Goal: Task Accomplishment & Management: Manage account settings

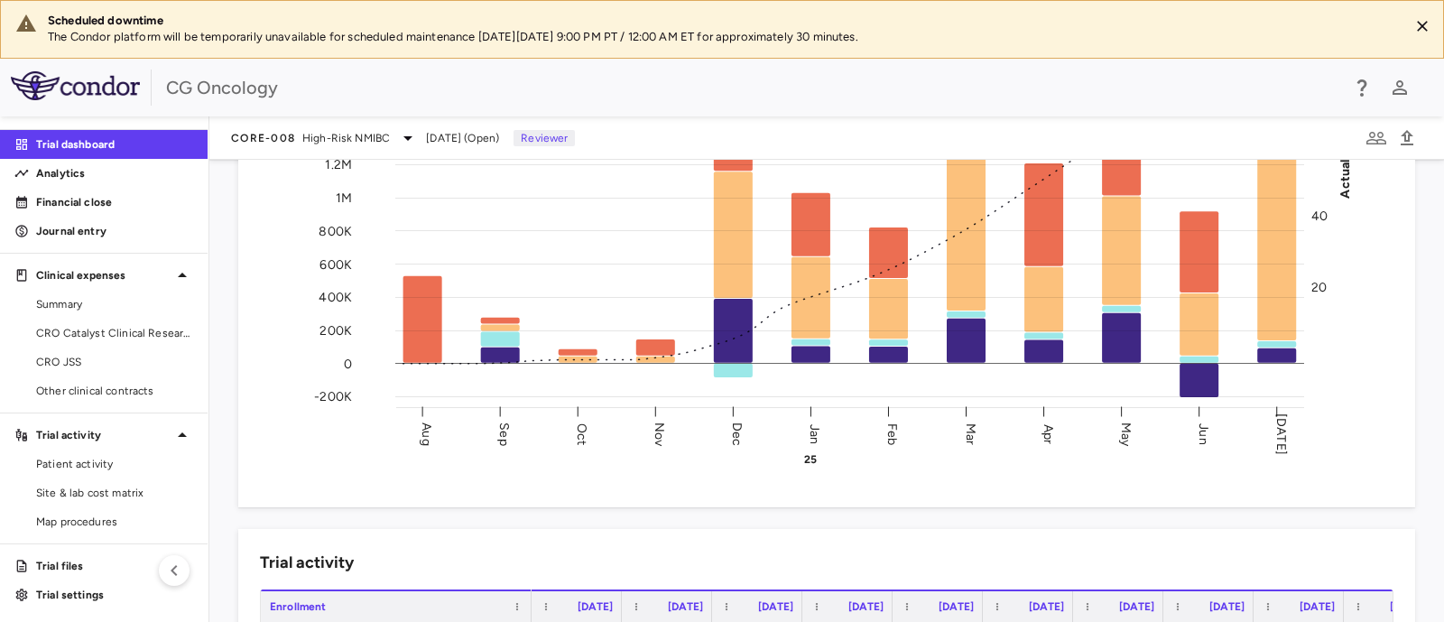
scroll to position [339, 0]
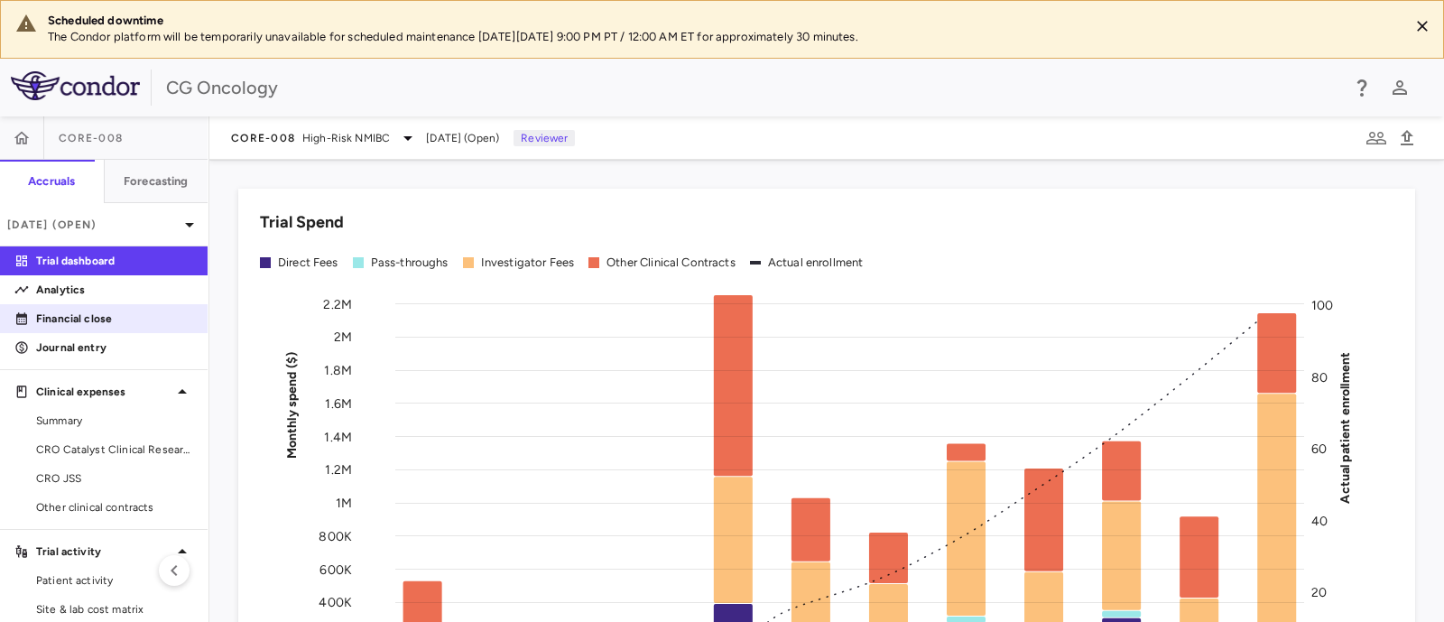
click at [78, 313] on p "Financial close" at bounding box center [114, 319] width 157 height 16
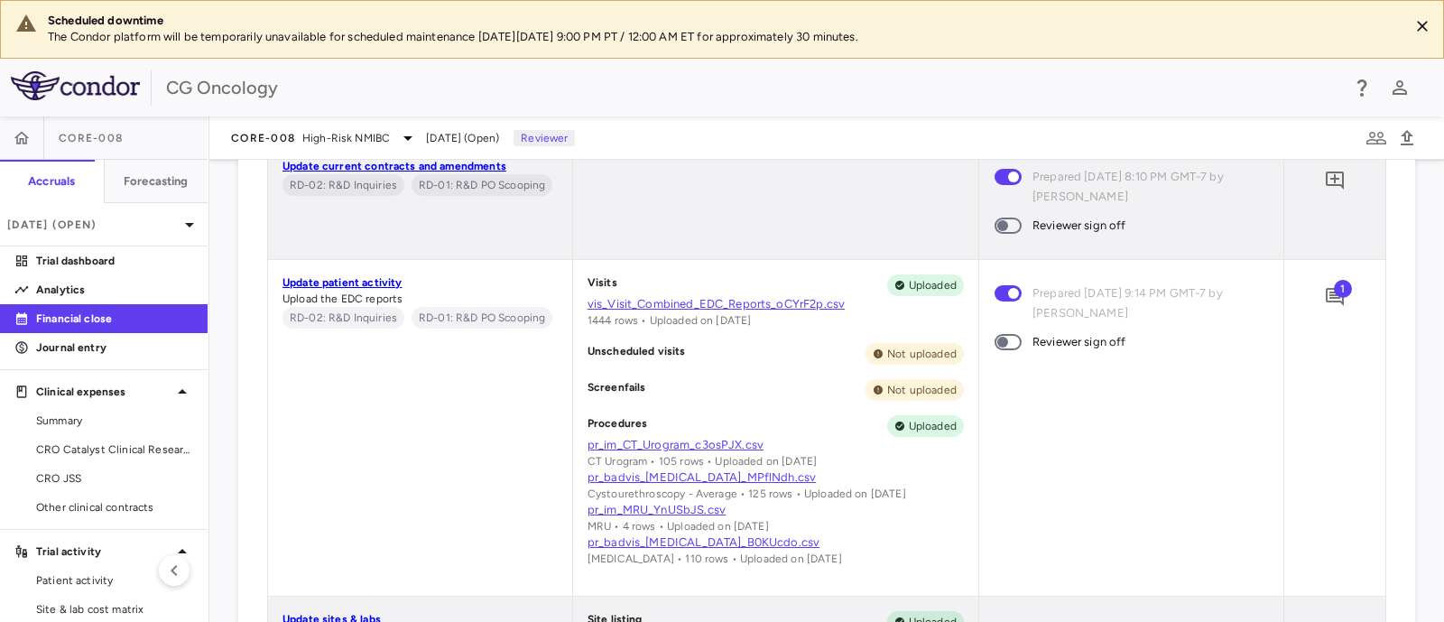
scroll to position [1689, 0]
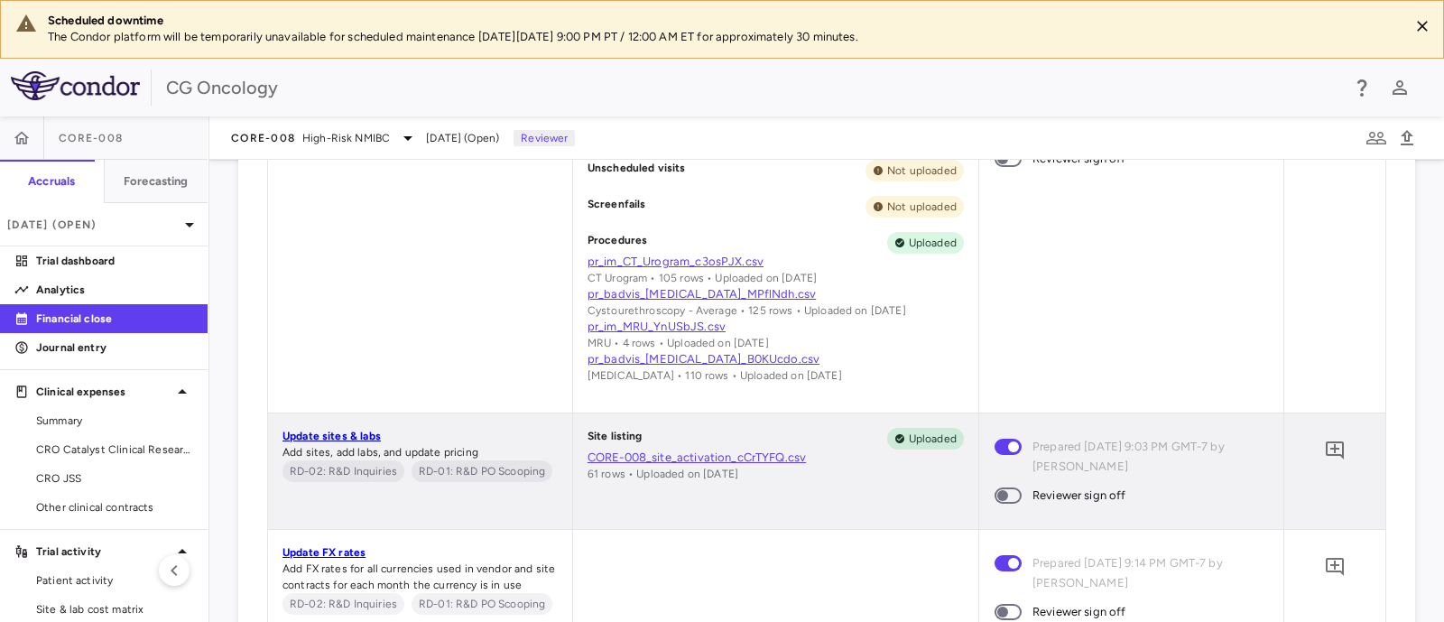
click at [661, 462] on link "CORE-008_site_activation_cCrTYFQ.csv" at bounding box center [776, 458] width 376 height 16
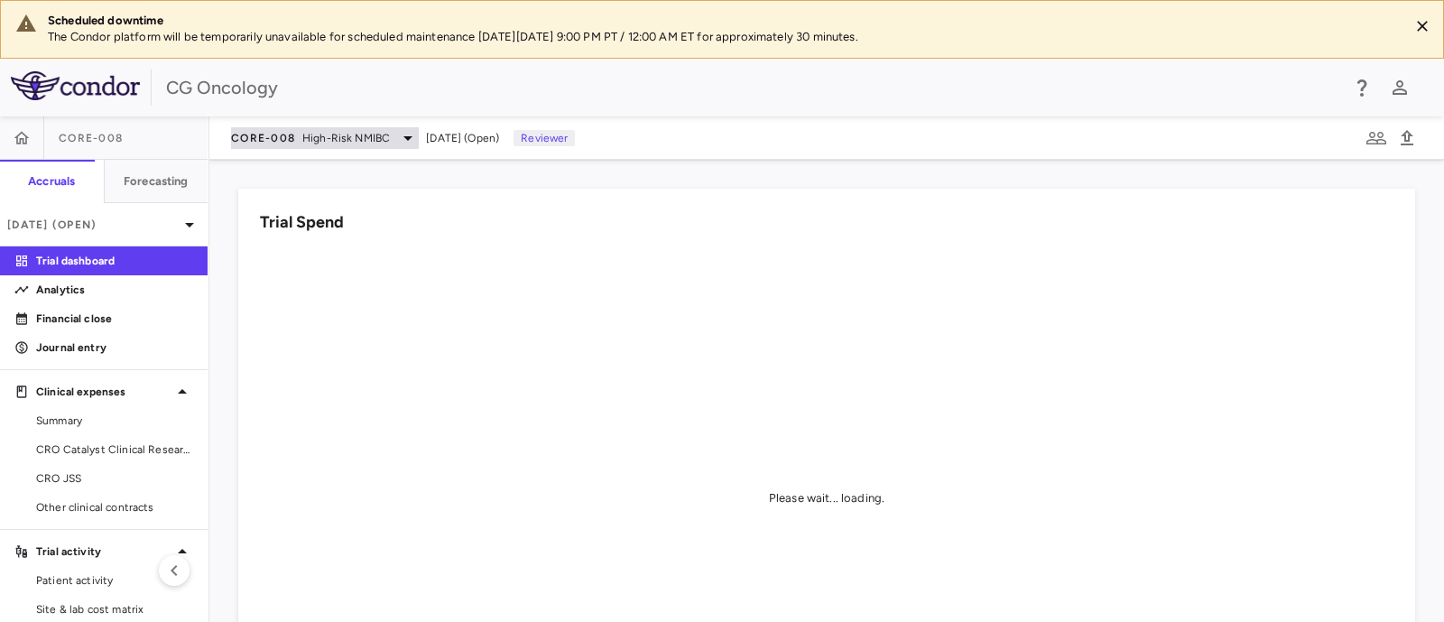
click at [312, 137] on span "High-Risk NMIBC" at bounding box center [346, 138] width 88 height 16
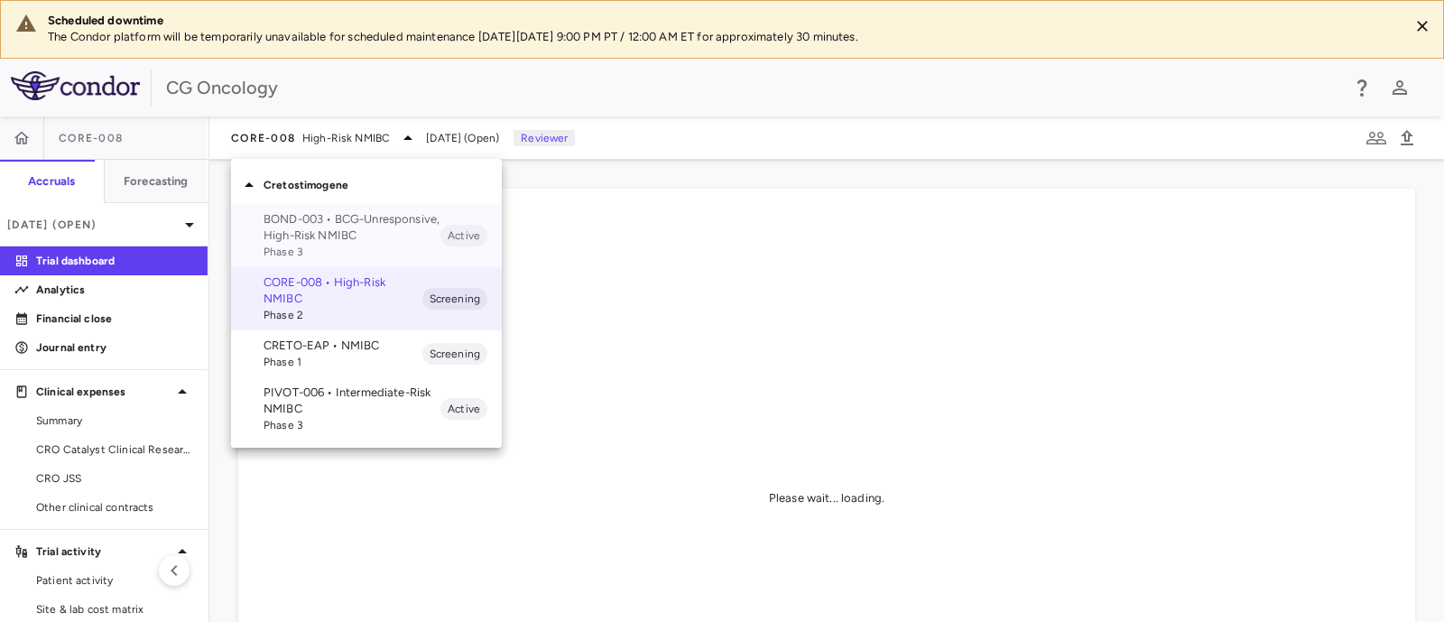
click at [301, 227] on p "BOND-003 • BCG-Unresponsive, High-Risk NMIBC" at bounding box center [352, 227] width 177 height 32
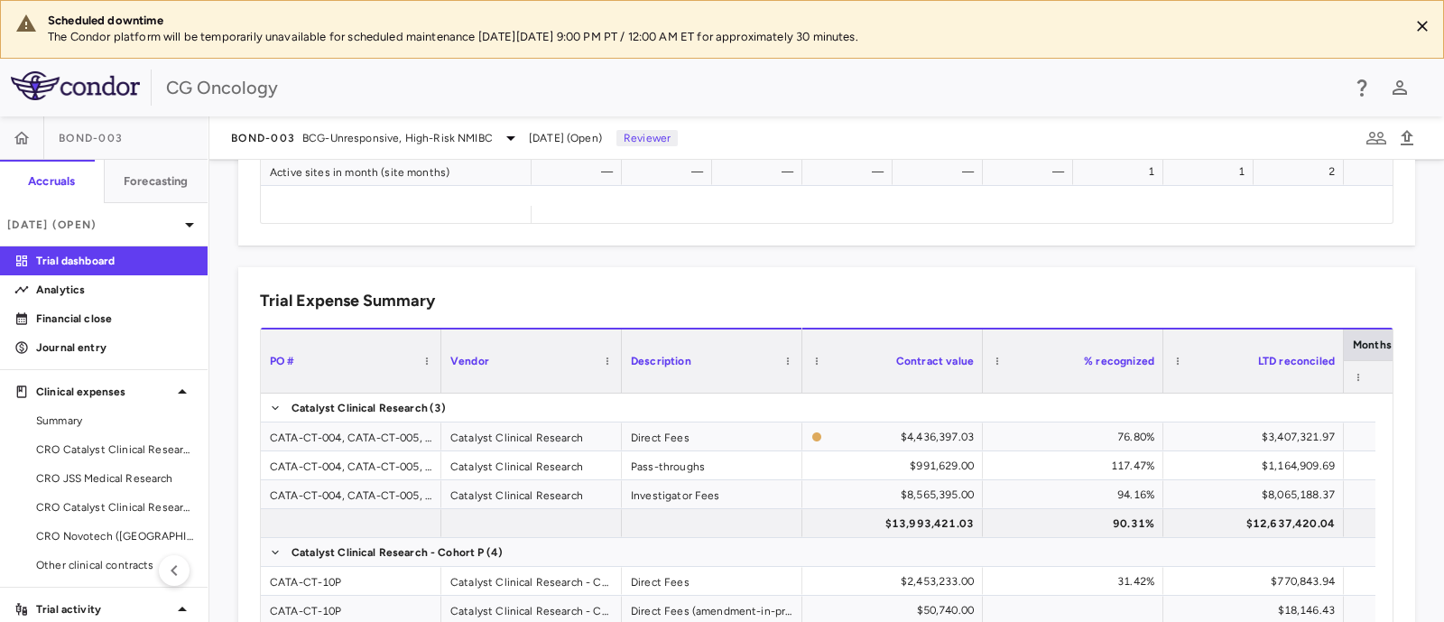
scroll to position [1128, 0]
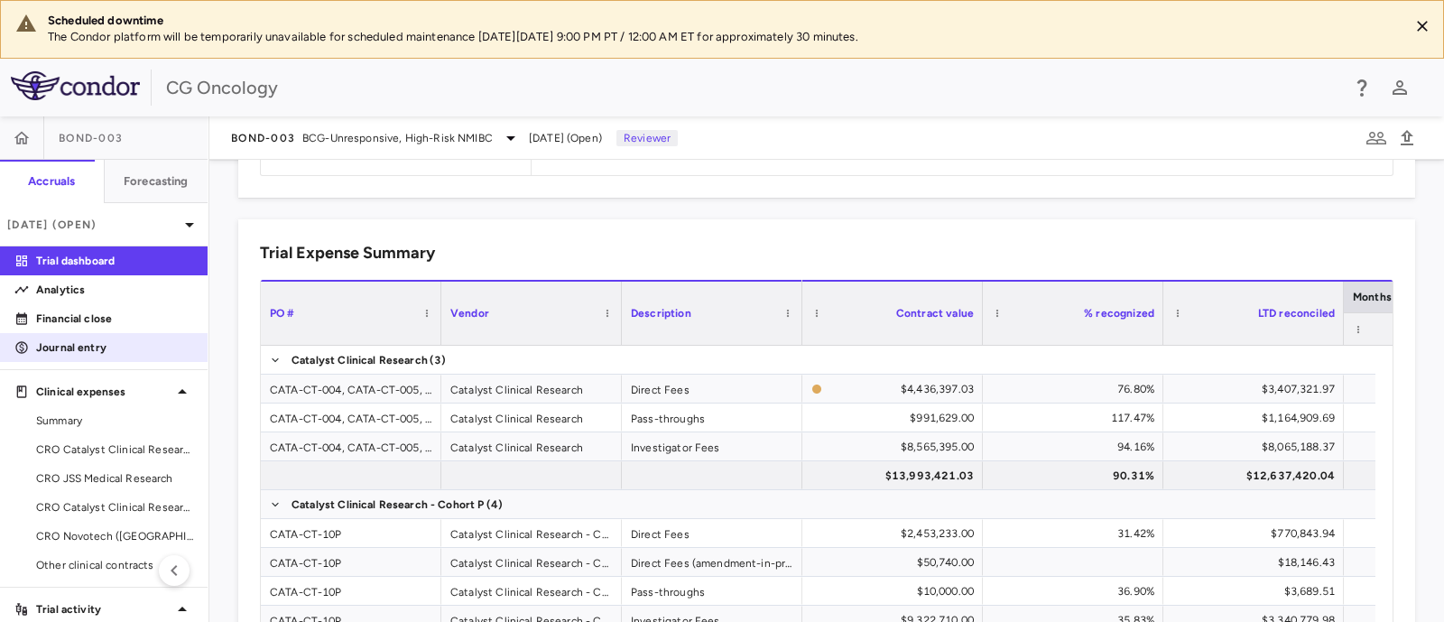
drag, startPoint x: 78, startPoint y: 313, endPoint x: 118, endPoint y: 335, distance: 46.0
click at [78, 313] on p "Financial close" at bounding box center [114, 319] width 157 height 16
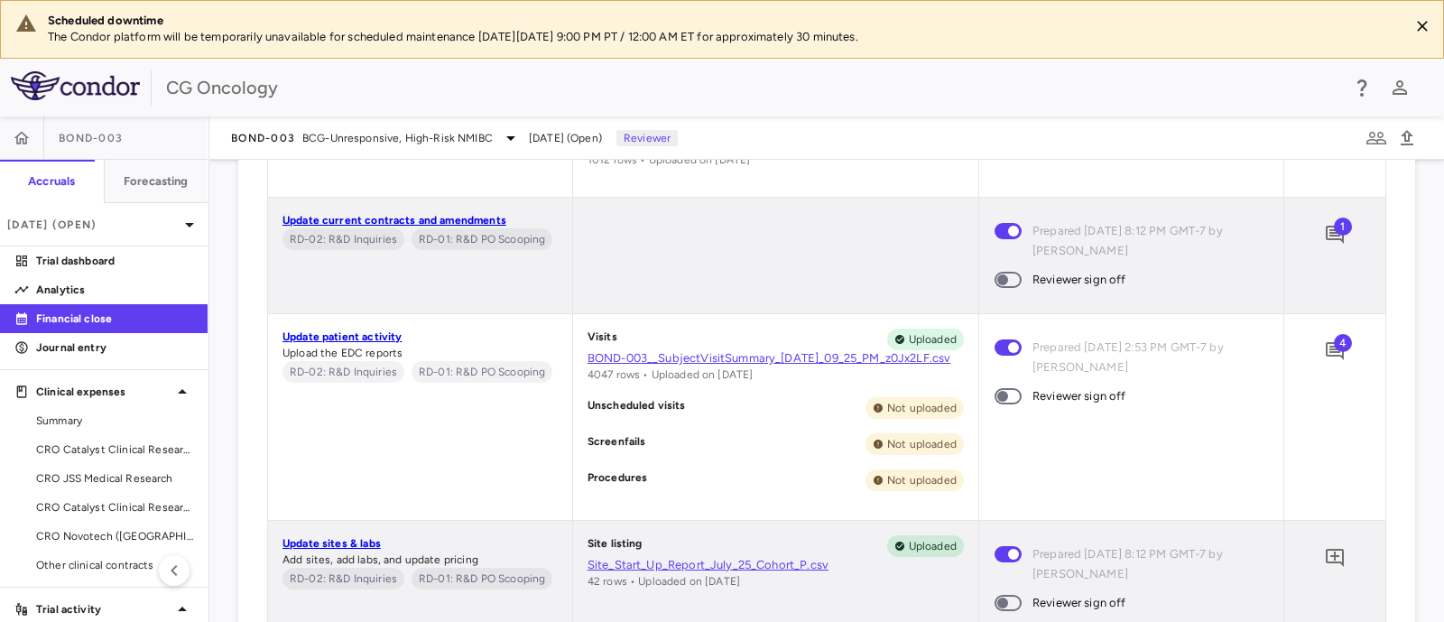
scroll to position [1128, 0]
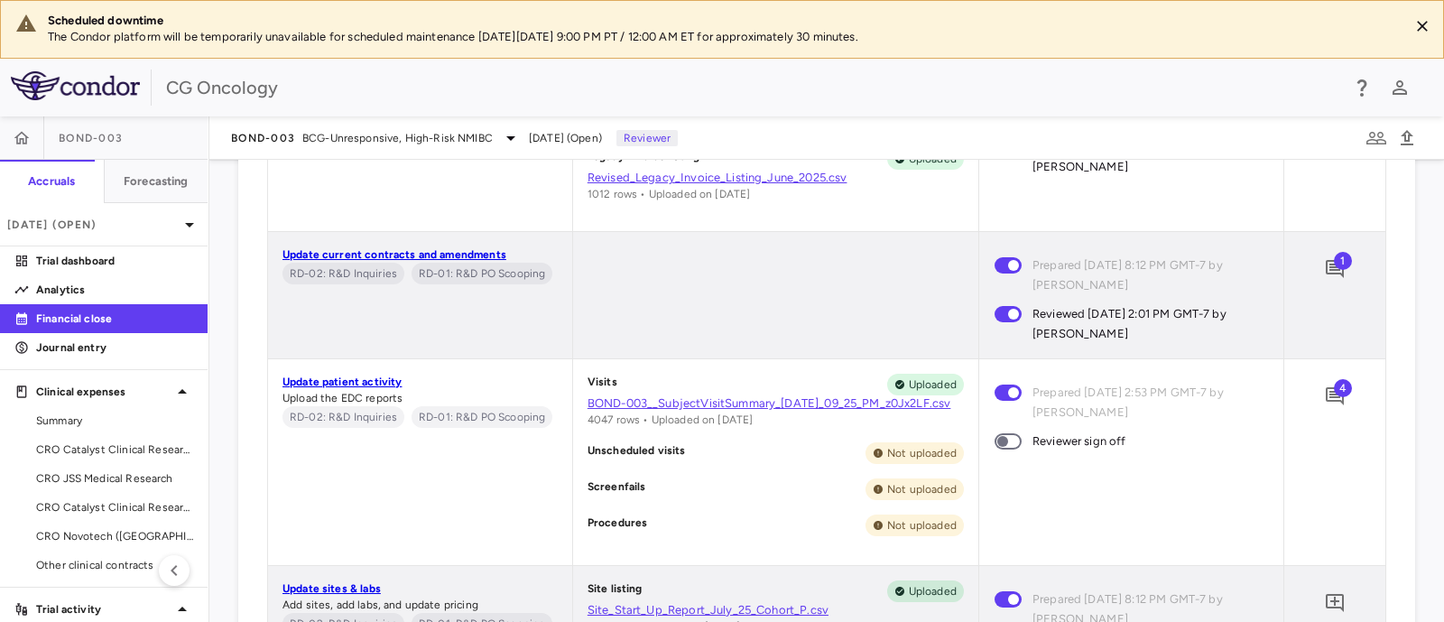
click at [1334, 396] on span "4" at bounding box center [1343, 388] width 18 height 18
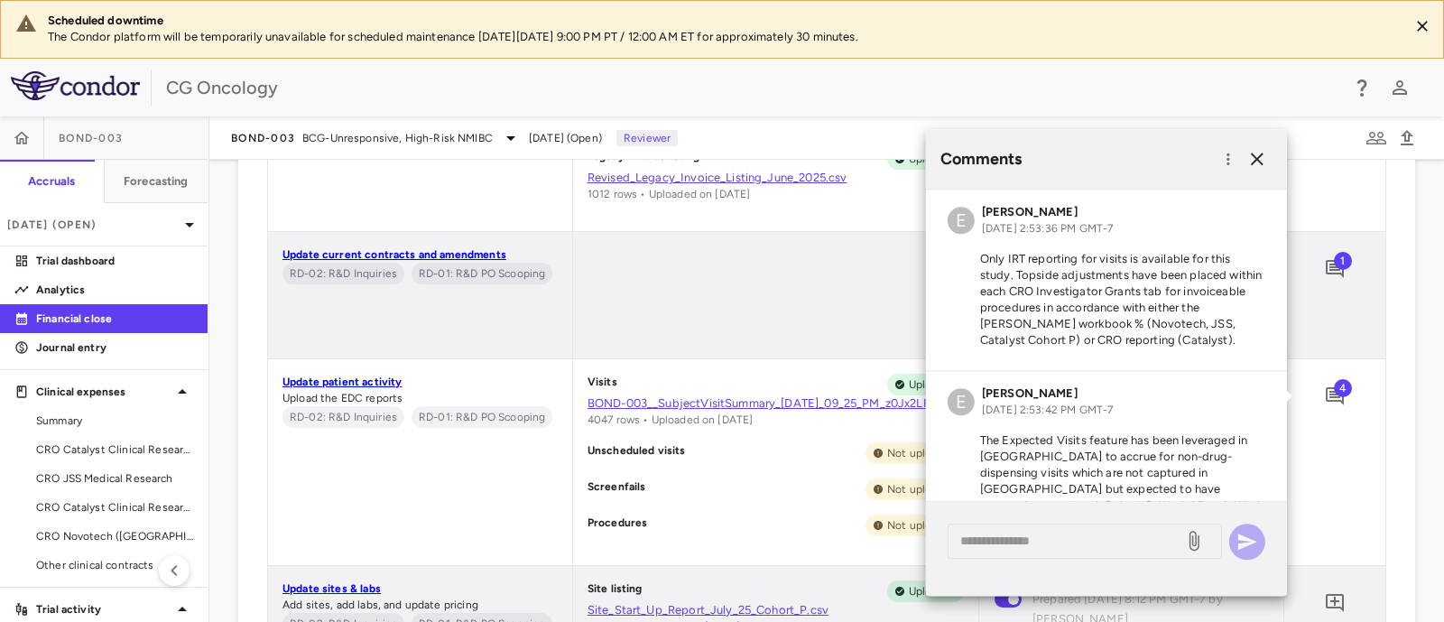
scroll to position [318, 0]
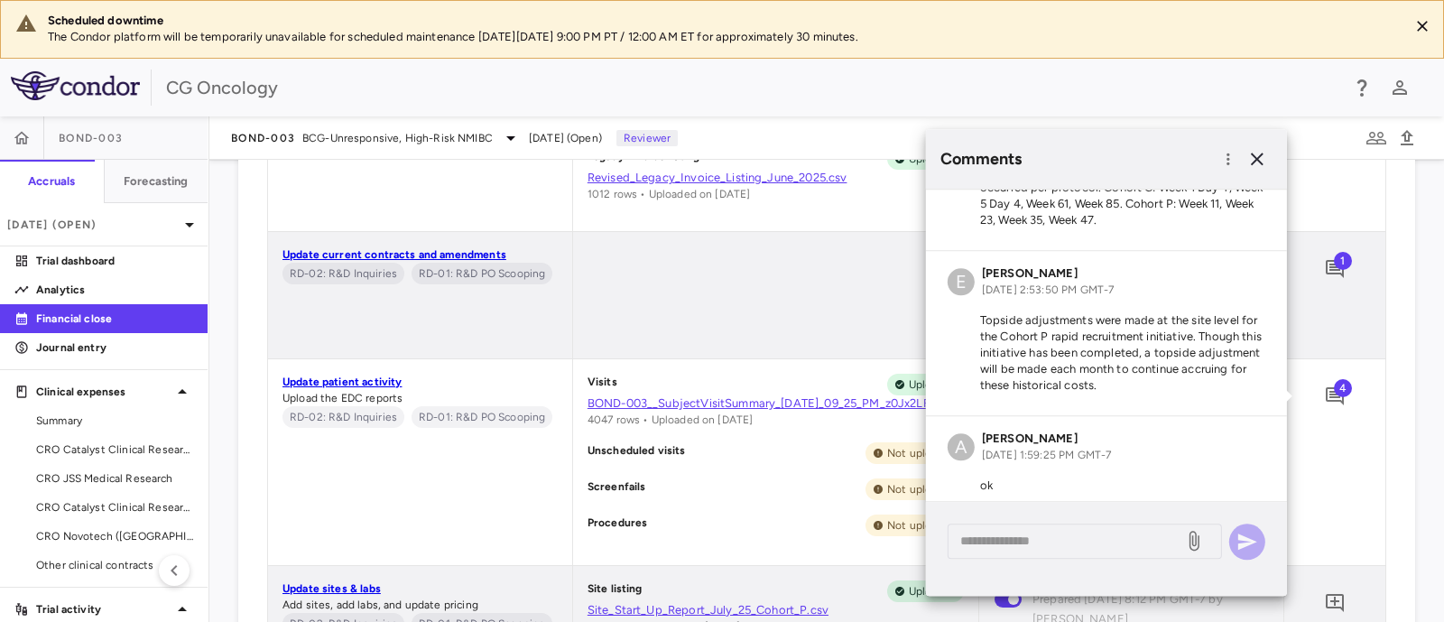
click at [1341, 448] on div "4" at bounding box center [1335, 462] width 101 height 206
click at [694, 496] on div "Visits Uploaded BOND-003__SubjectVisitSummary_[DATE]_09_25_PM_z0Jx2LF.csv 4047 …" at bounding box center [775, 462] width 405 height 206
click at [1253, 151] on icon "button" at bounding box center [1258, 159] width 22 height 22
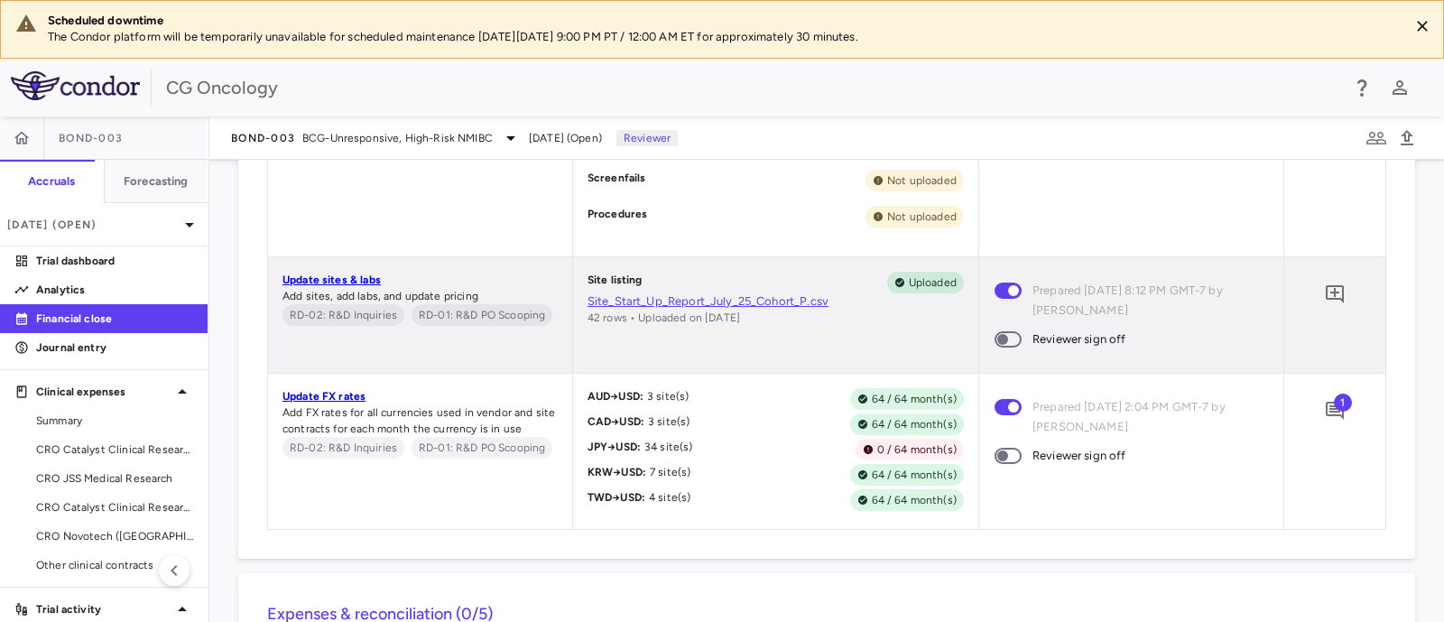
scroll to position [1466, 0]
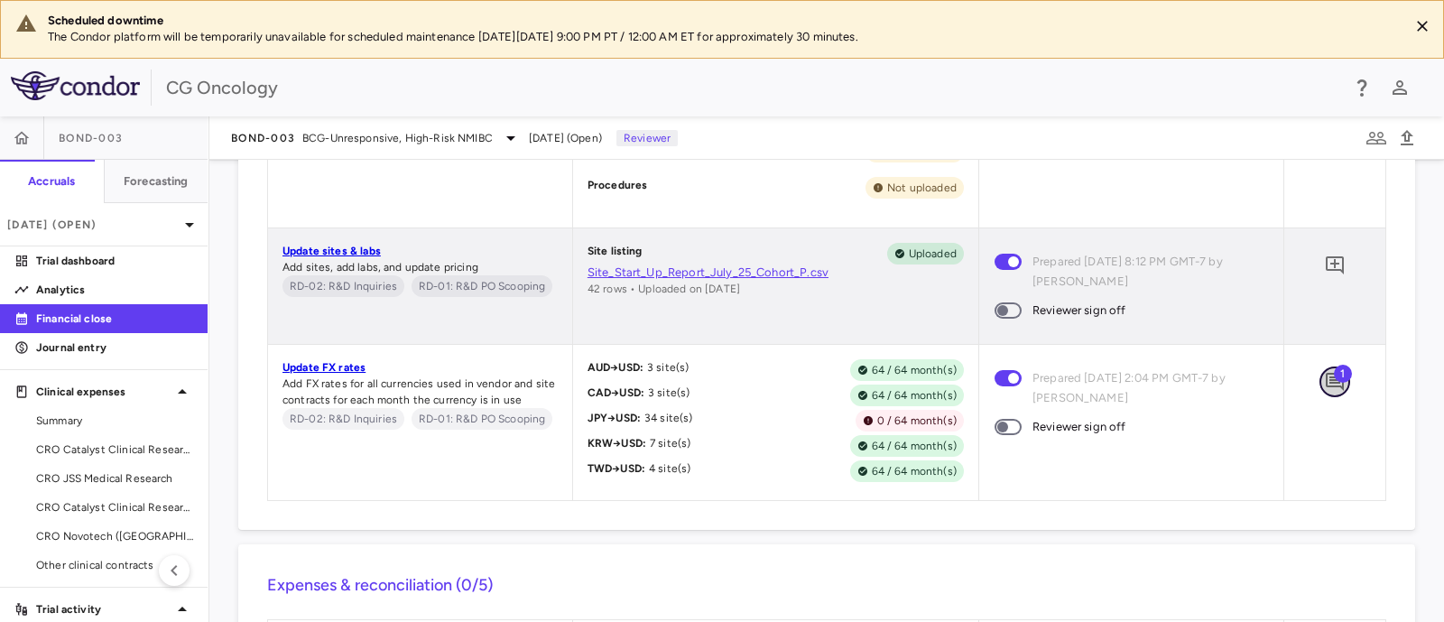
click at [1326, 391] on icon "Add comment" at bounding box center [1335, 382] width 18 height 18
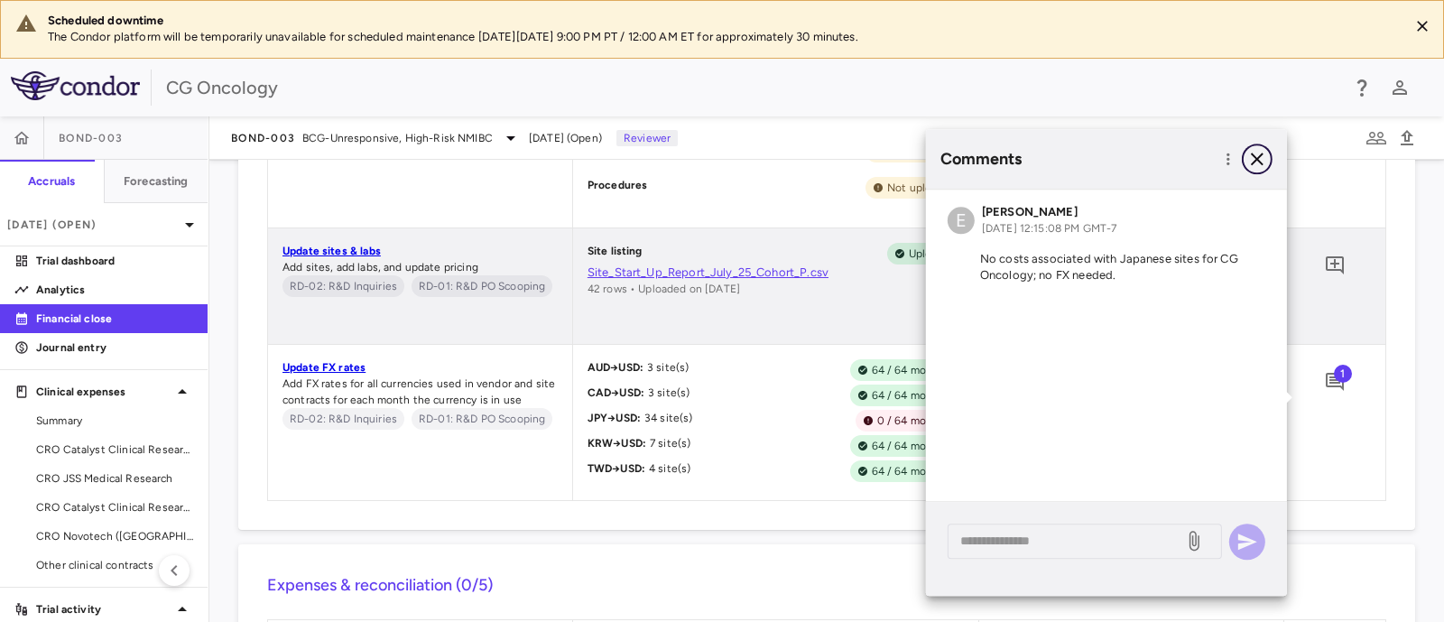
click at [1258, 160] on icon "button" at bounding box center [1257, 159] width 13 height 13
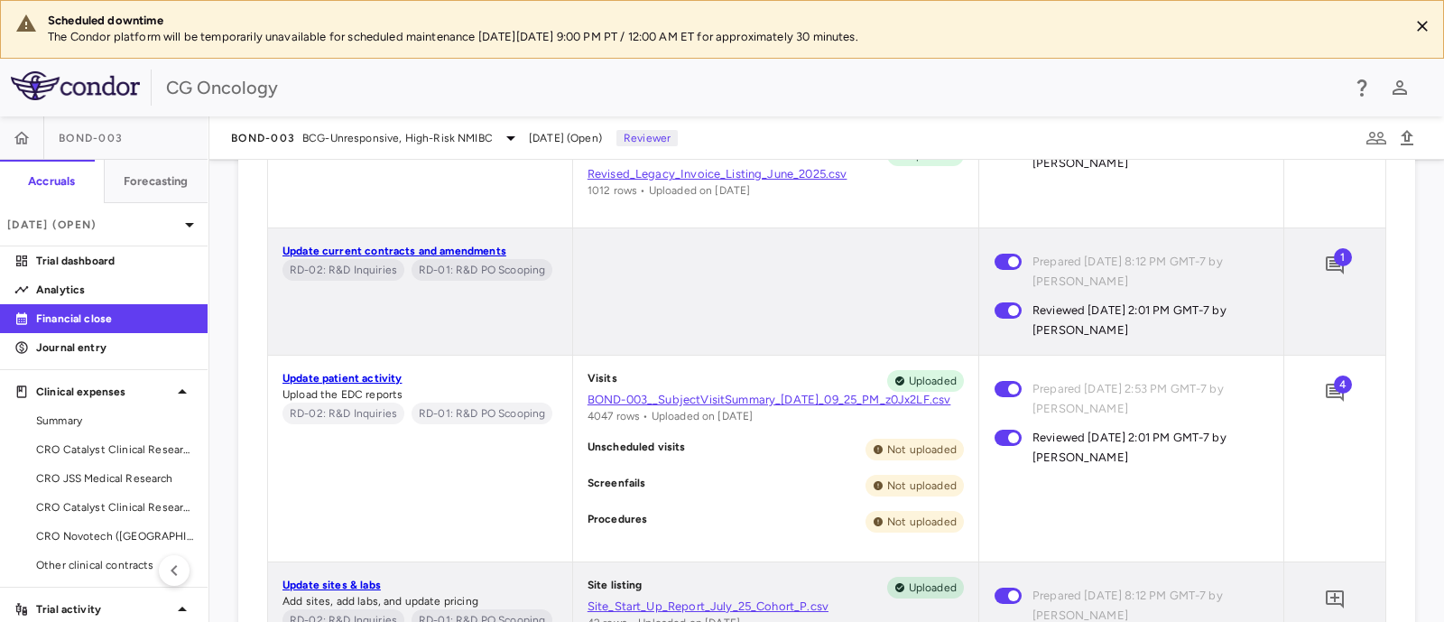
scroll to position [1128, 0]
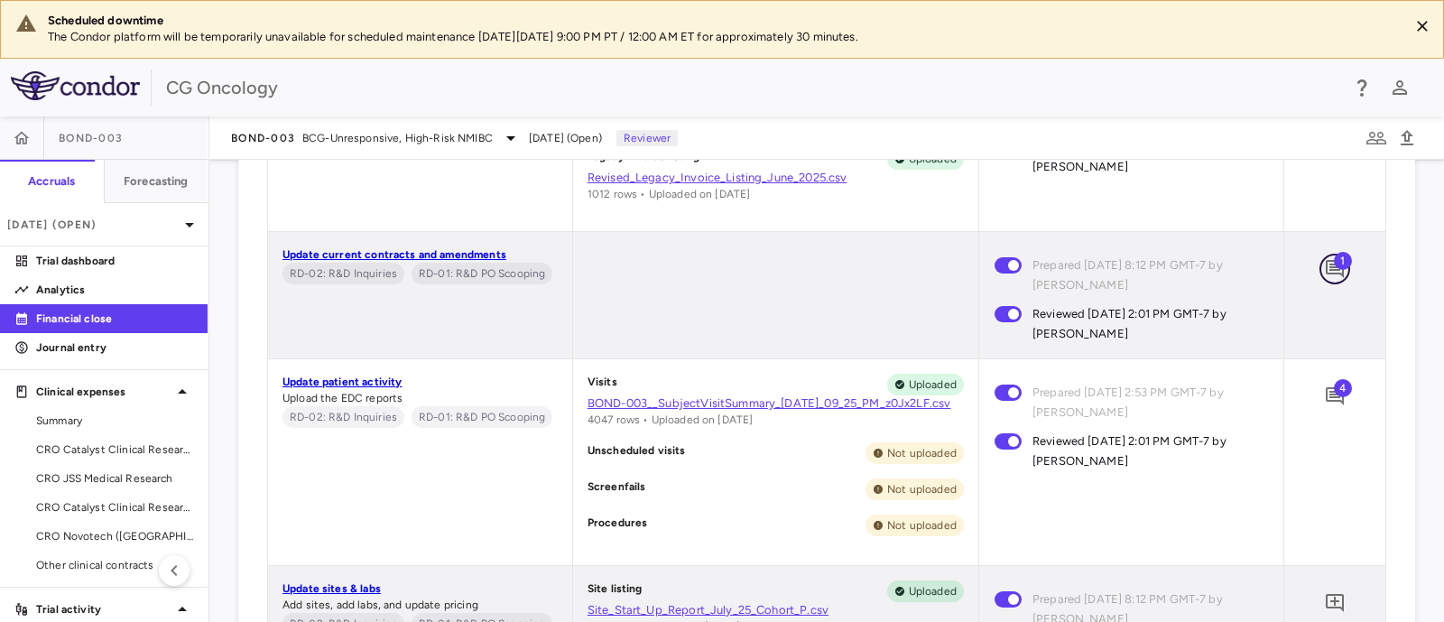
click at [1326, 266] on icon "Add comment" at bounding box center [1335, 269] width 18 height 18
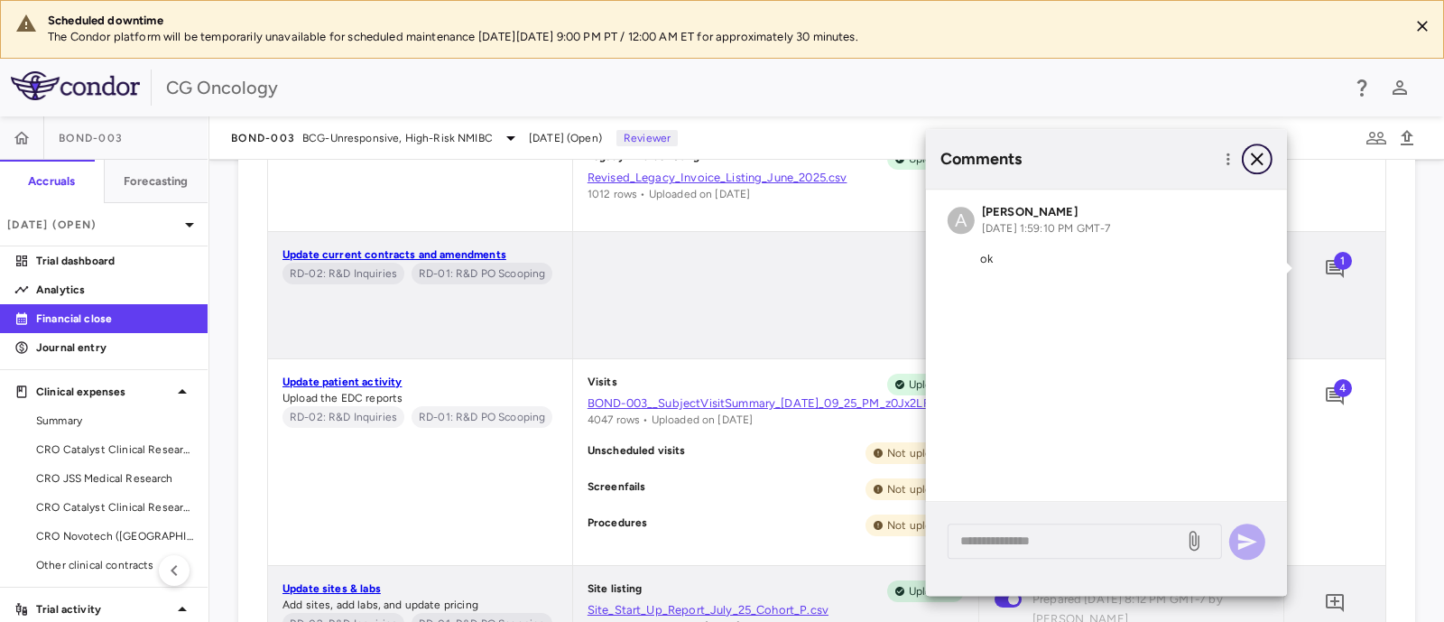
click at [1255, 161] on icon "button" at bounding box center [1257, 159] width 13 height 13
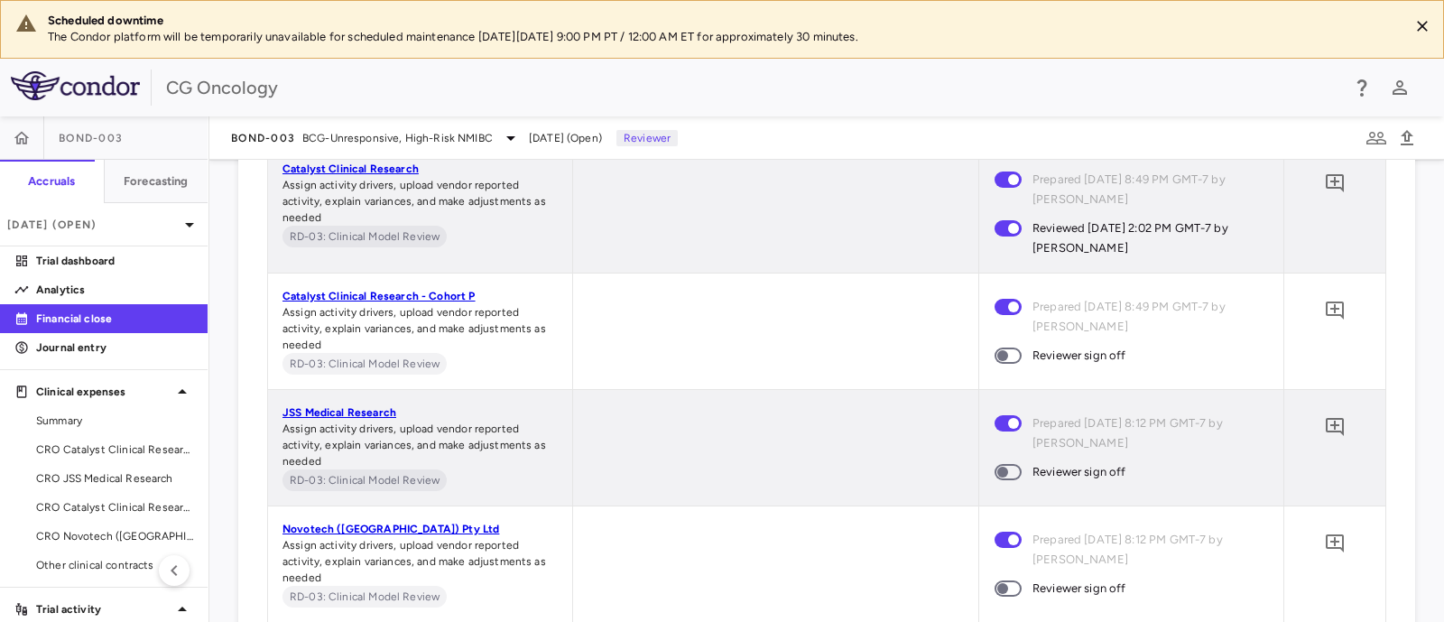
scroll to position [2031, 0]
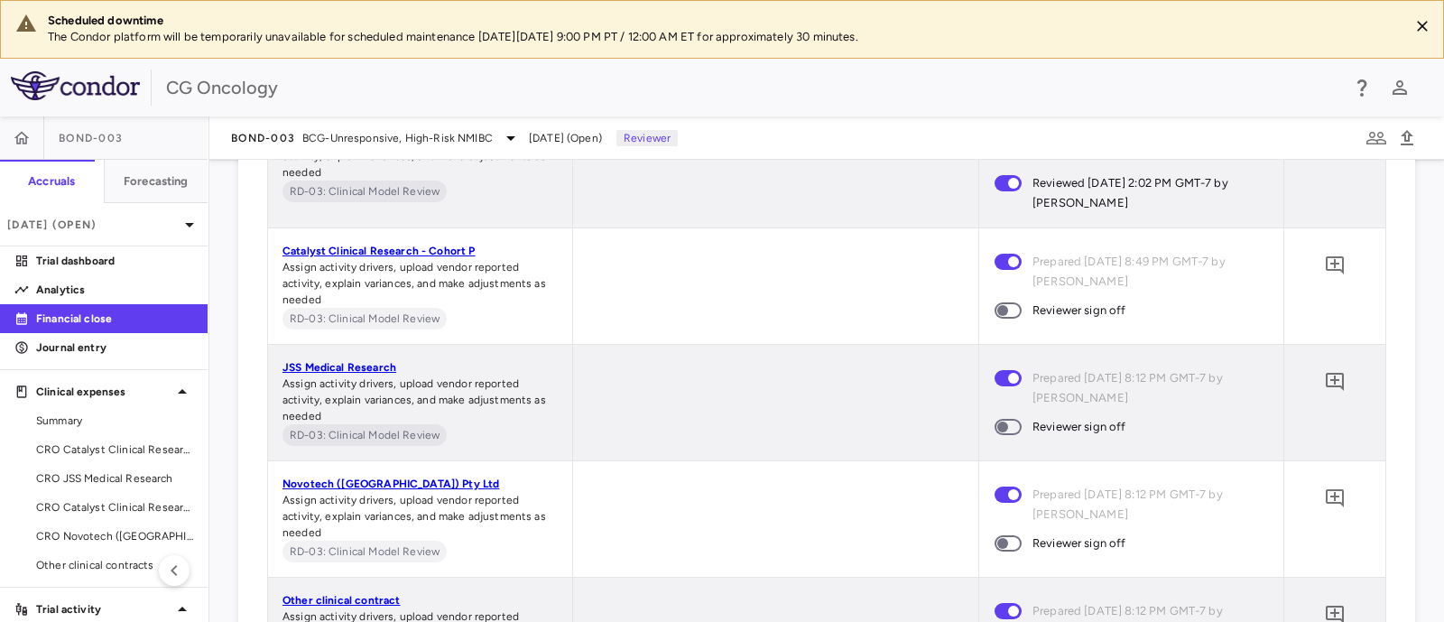
click at [1008, 319] on span at bounding box center [1008, 310] width 27 height 16
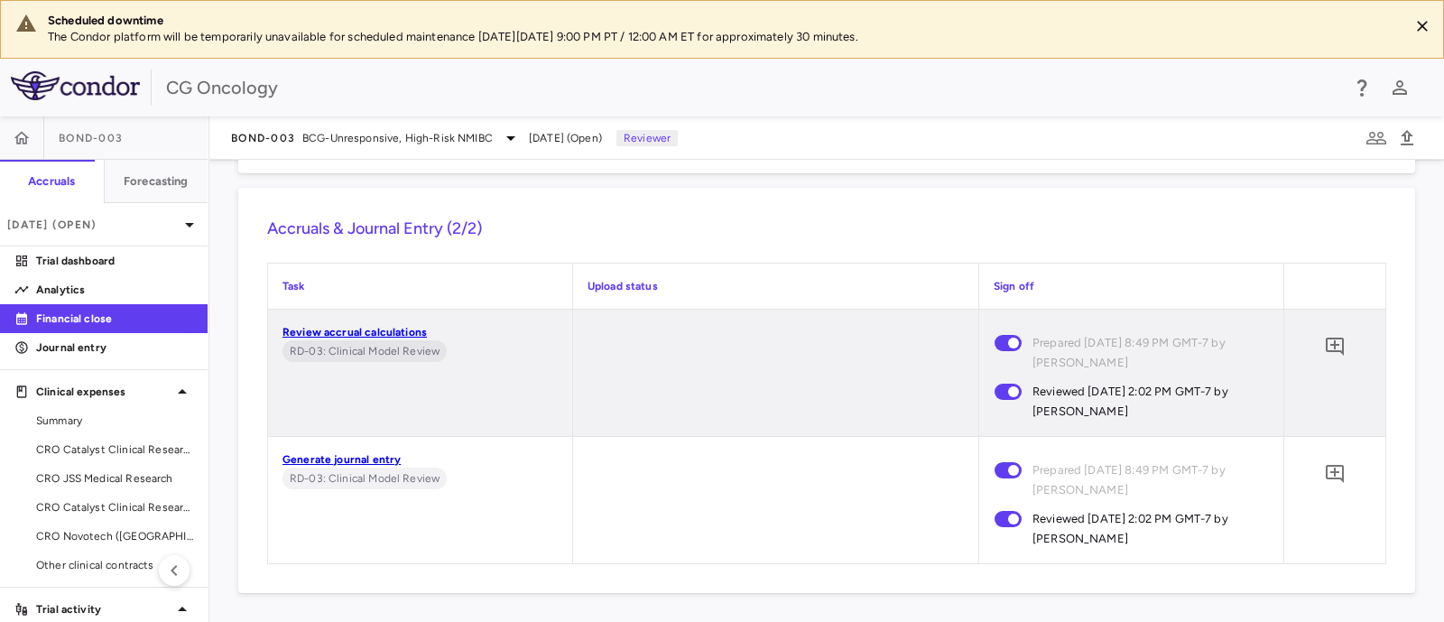
scroll to position [2642, 0]
click at [500, 133] on icon at bounding box center [511, 138] width 22 height 22
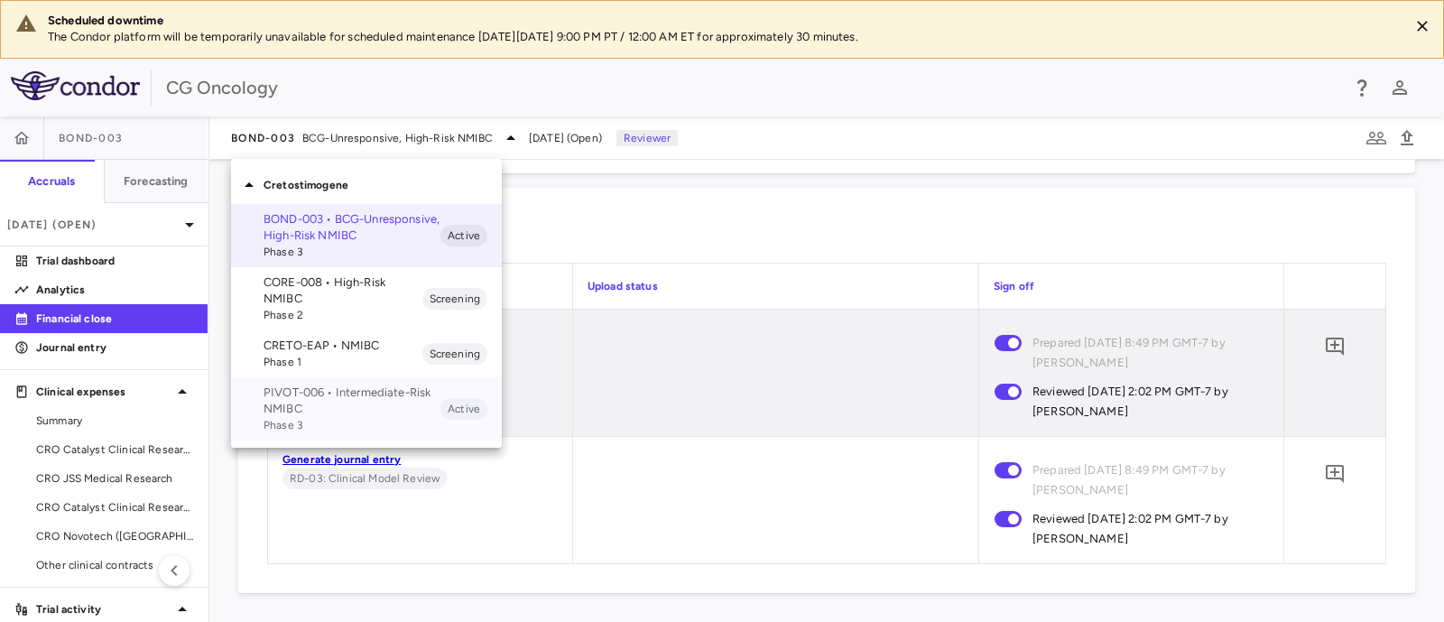
click at [281, 413] on p "PIVOT-006 • Intermediate-Risk NMIBC" at bounding box center [352, 401] width 177 height 32
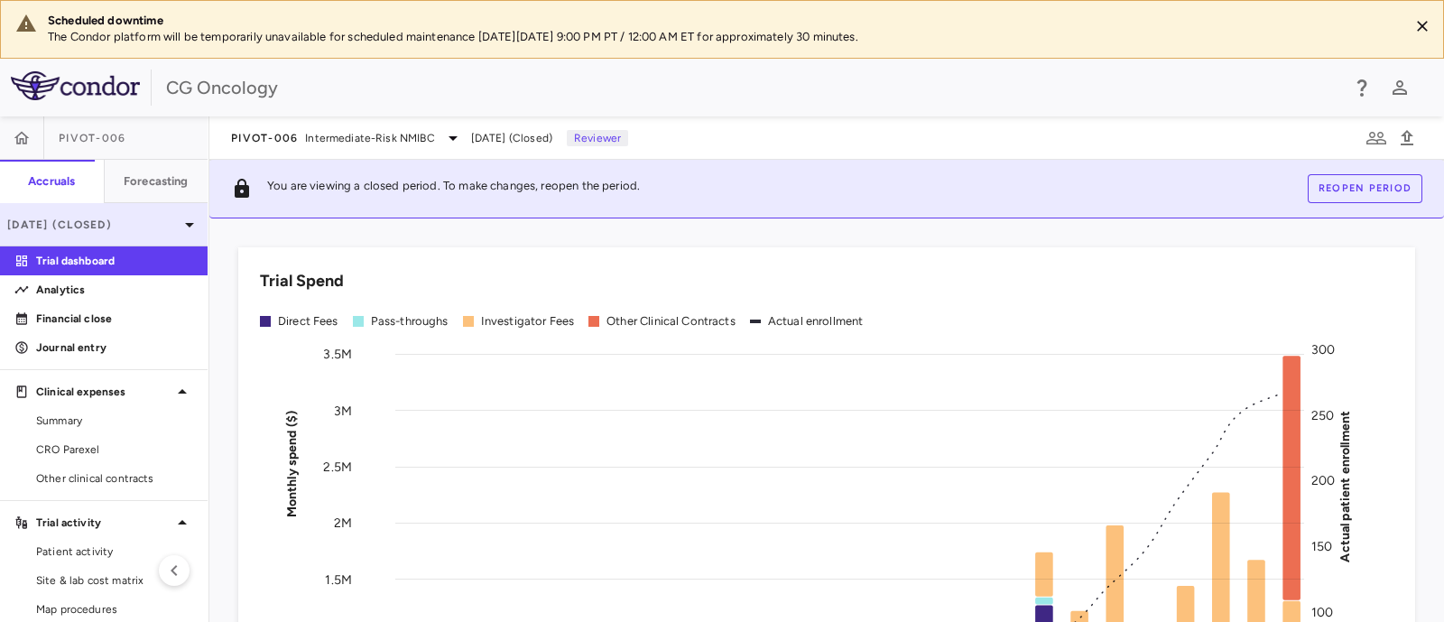
click at [149, 227] on p "Jun 2025 (Closed)" at bounding box center [93, 225] width 172 height 16
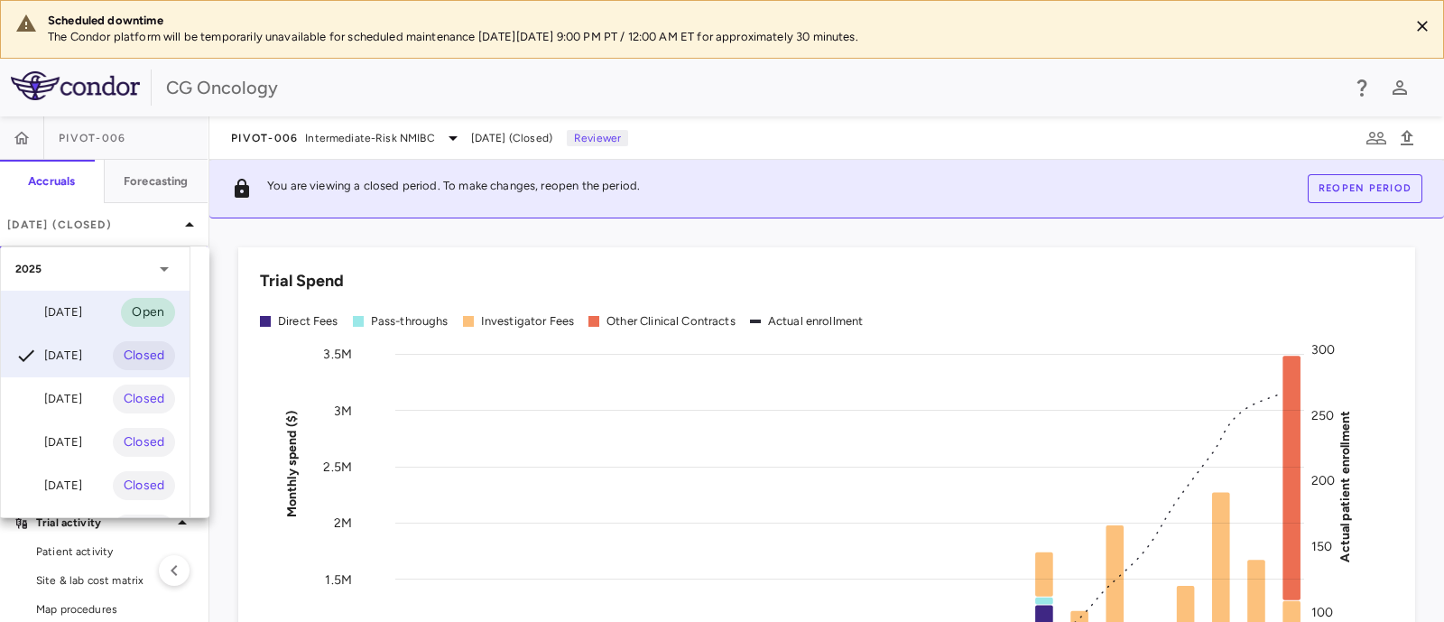
click at [81, 311] on div "Jul 2025" at bounding box center [48, 313] width 67 height 22
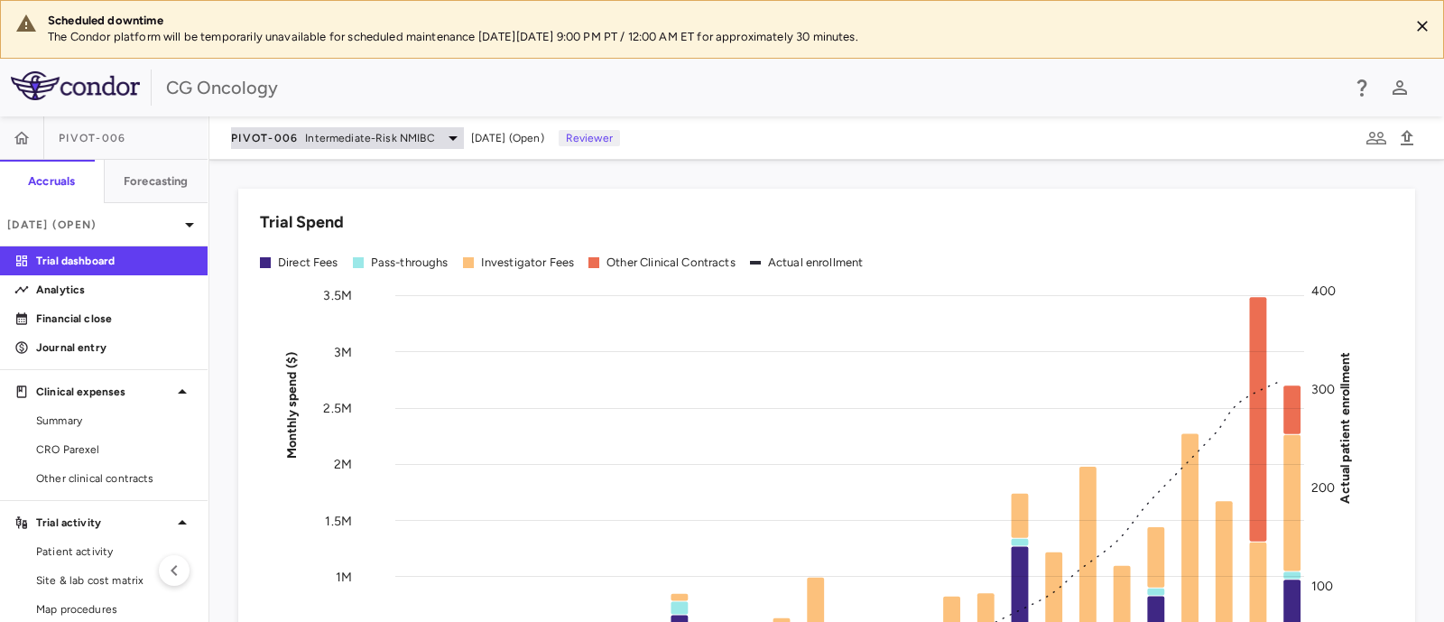
click at [399, 135] on span "Intermediate-Risk NMIBC" at bounding box center [369, 138] width 129 height 16
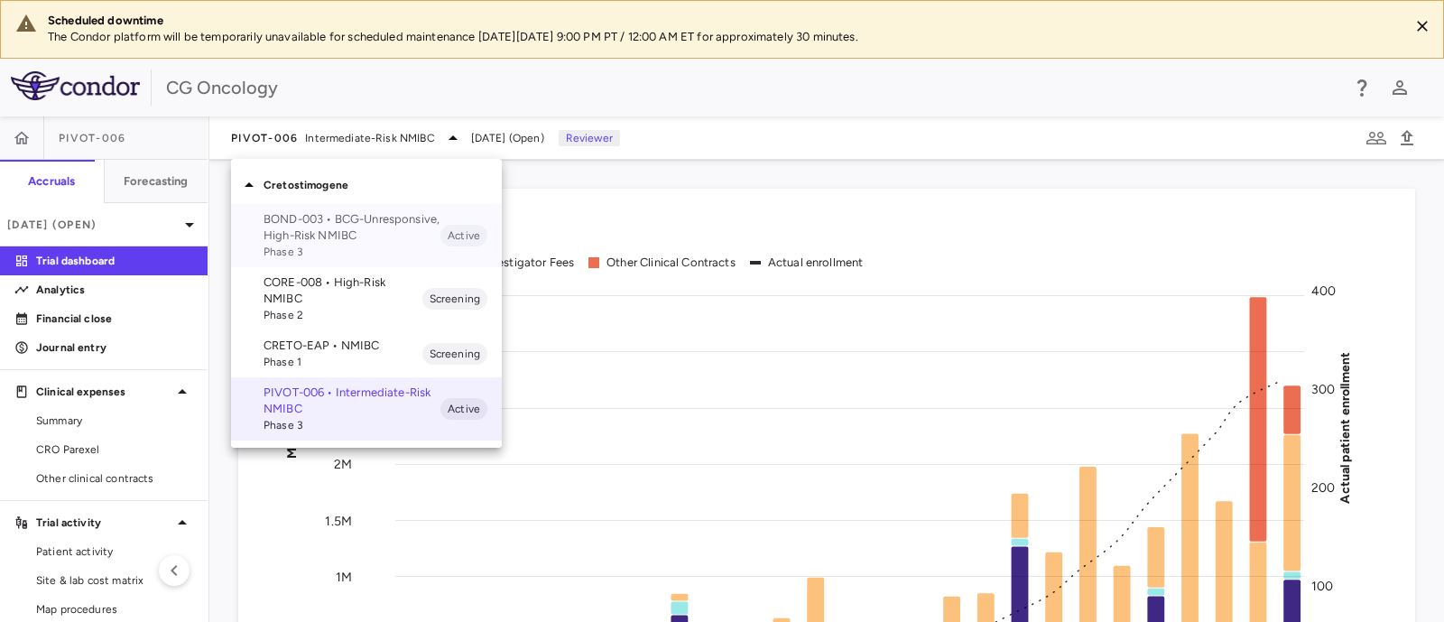
click at [358, 237] on p "BOND-003 • BCG-Unresponsive, High-Risk NMIBC" at bounding box center [352, 227] width 177 height 32
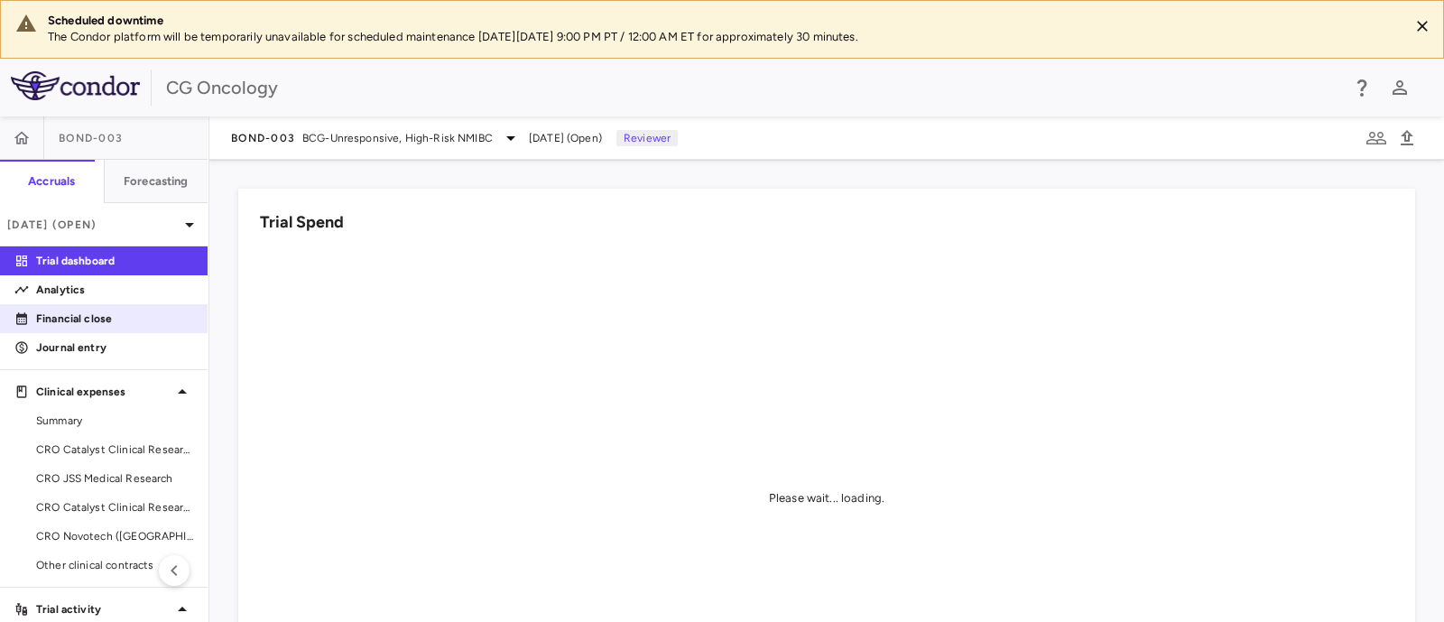
click at [26, 315] on icon at bounding box center [21, 318] width 11 height 12
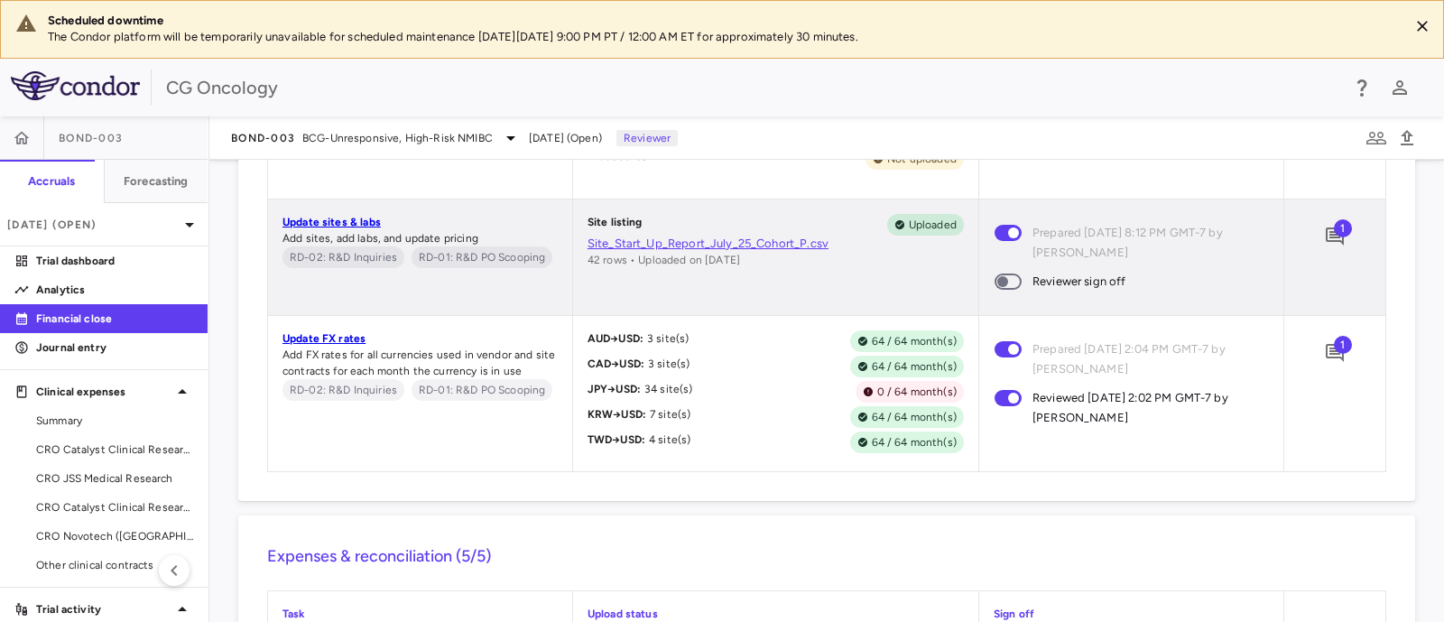
scroll to position [1466, 0]
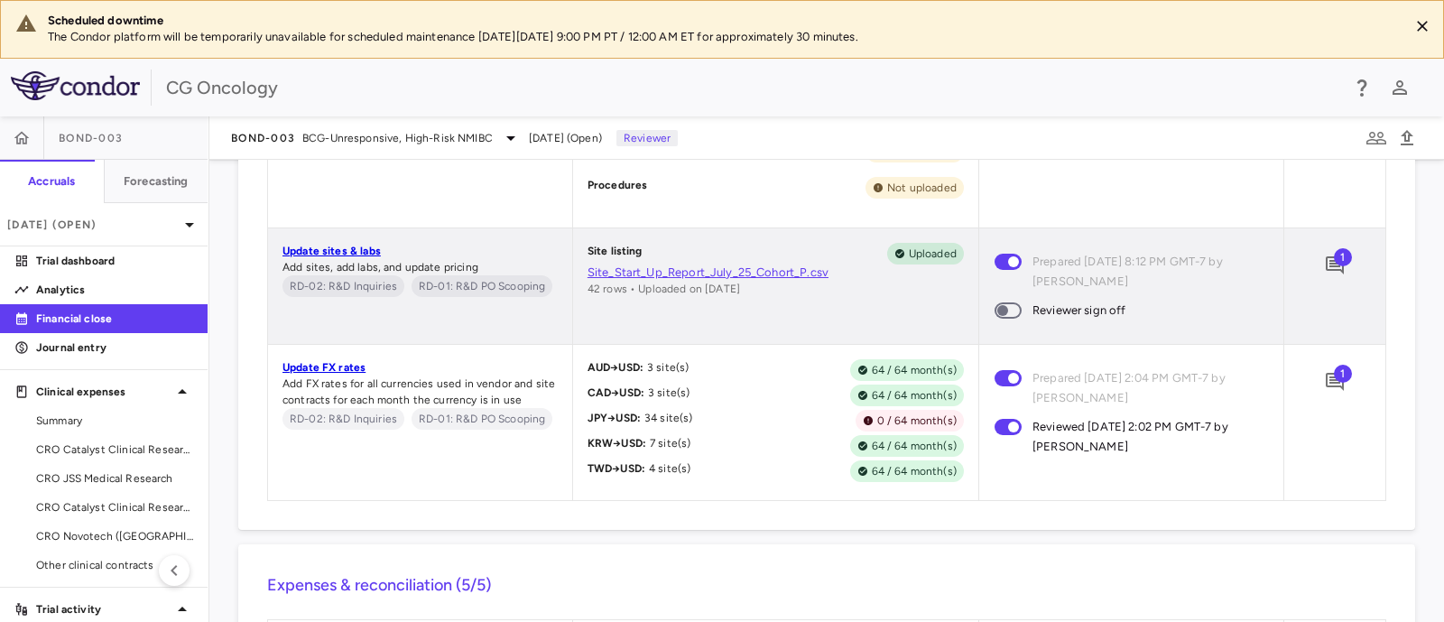
click at [1334, 266] on span "1" at bounding box center [1343, 257] width 18 height 18
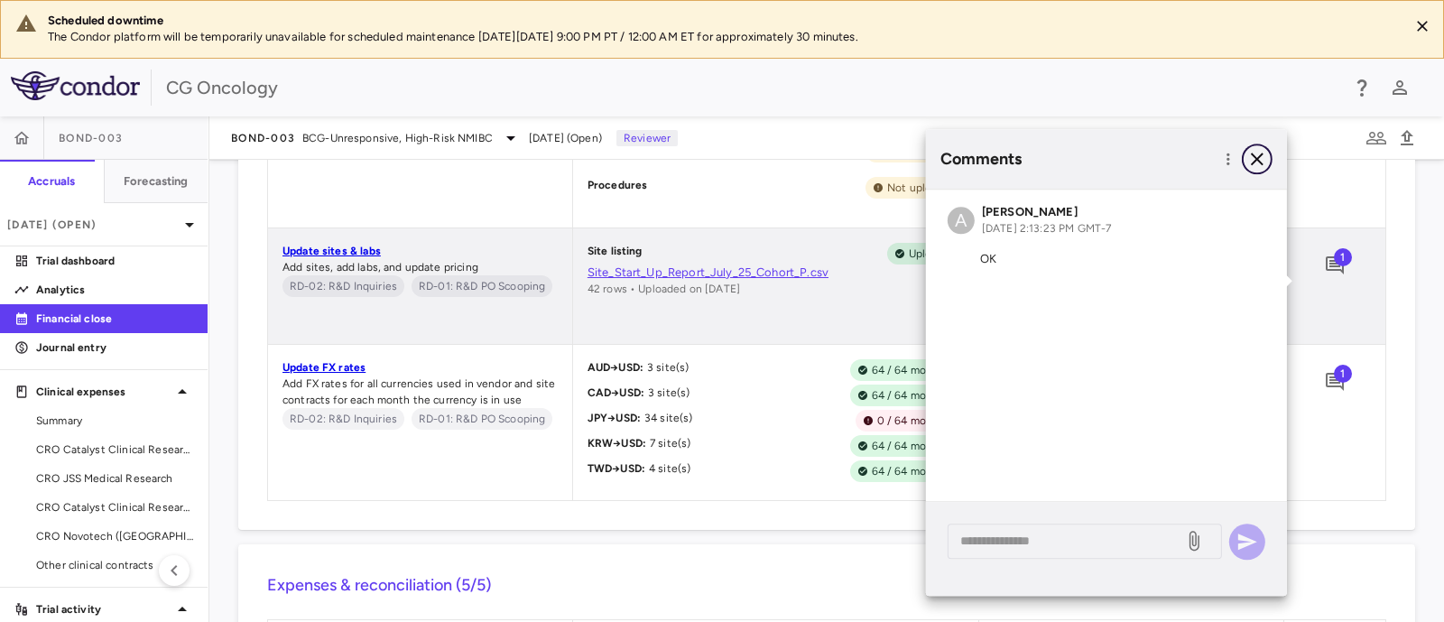
click at [1261, 155] on icon "button" at bounding box center [1257, 159] width 13 height 13
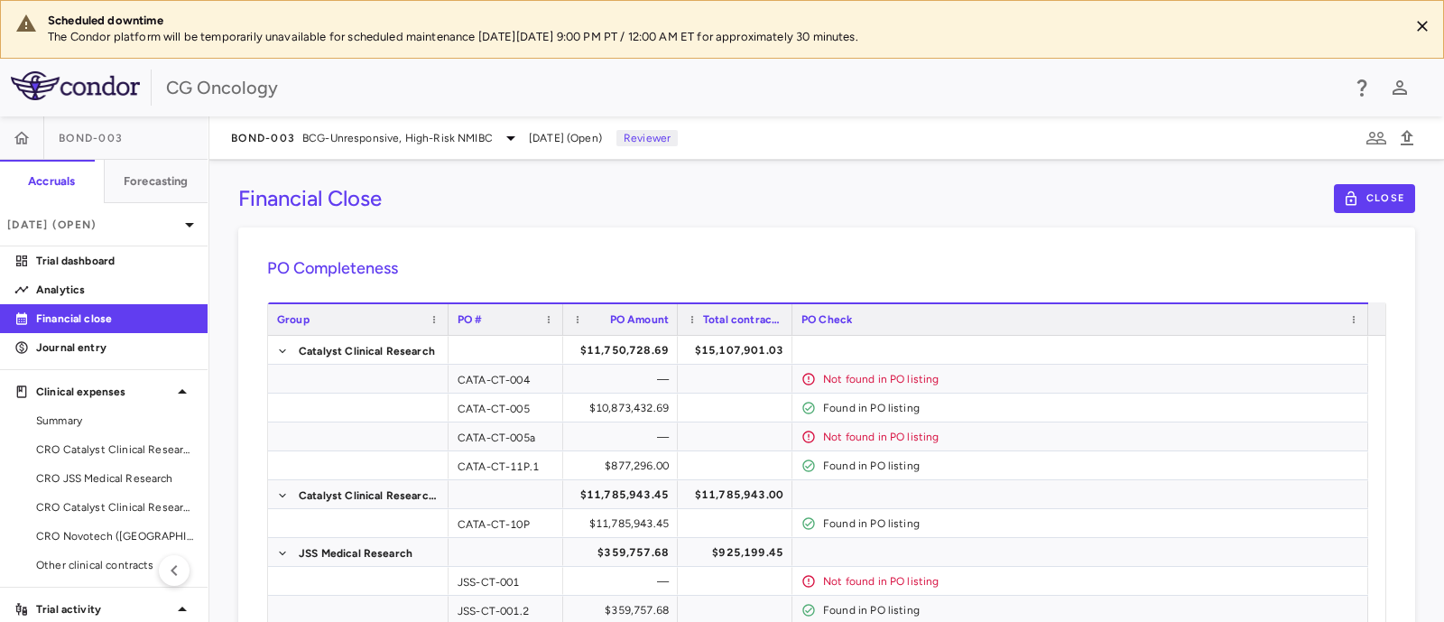
scroll to position [0, 0]
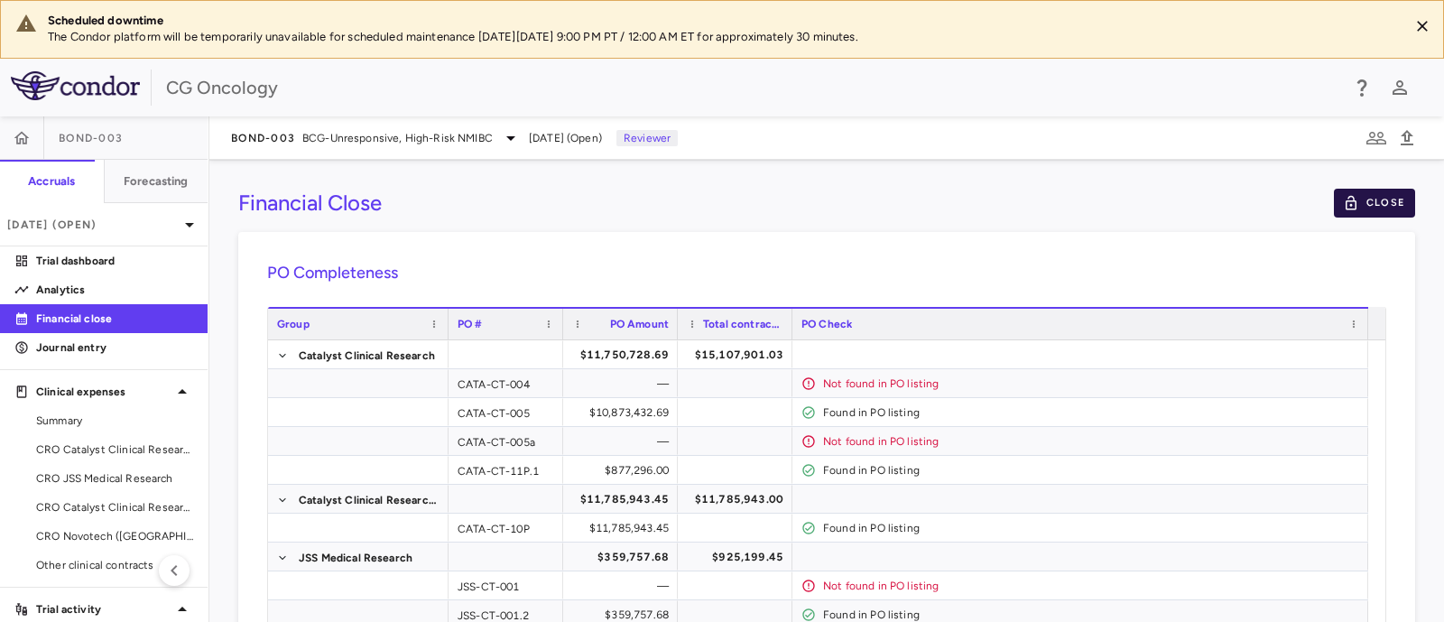
click at [1351, 200] on button "Close" at bounding box center [1374, 203] width 81 height 29
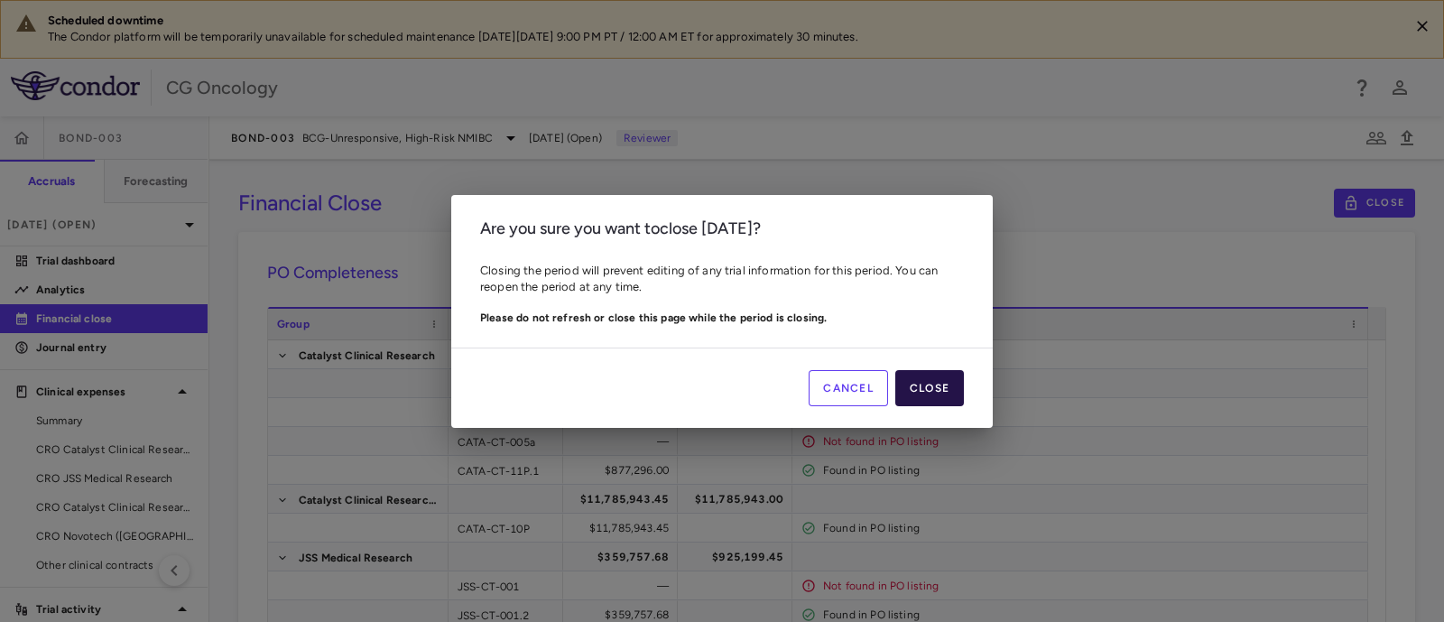
click at [922, 385] on button "Close" at bounding box center [930, 388] width 69 height 36
